Goal: Transaction & Acquisition: Purchase product/service

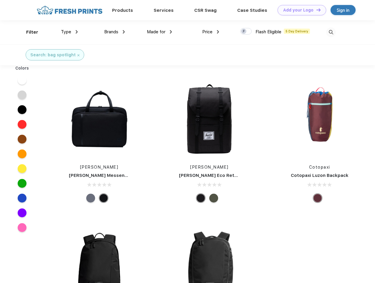
scroll to position [0, 0]
click at [300, 10] on link "Add your Logo Design Tool" at bounding box center [302, 10] width 49 height 10
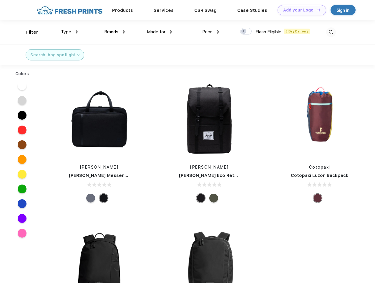
click at [0, 0] on div "Design Tool" at bounding box center [0, 0] width 0 height 0
click at [316, 10] on link "Add your Logo Design Tool" at bounding box center [302, 10] width 49 height 10
click at [28, 32] on div "Filter" at bounding box center [32, 32] width 12 height 7
click at [70, 32] on span "Type" at bounding box center [66, 31] width 10 height 5
click at [115, 32] on span "Brands" at bounding box center [111, 31] width 14 height 5
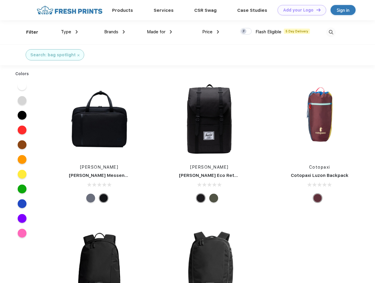
click at [160, 32] on span "Made for" at bounding box center [156, 31] width 19 height 5
click at [211, 32] on span "Price" at bounding box center [207, 31] width 10 height 5
click at [246, 32] on div at bounding box center [245, 31] width 11 height 6
click at [244, 32] on input "checkbox" at bounding box center [242, 30] width 4 height 4
click at [331, 32] on img at bounding box center [331, 32] width 10 height 10
